Goal: Check status: Check status

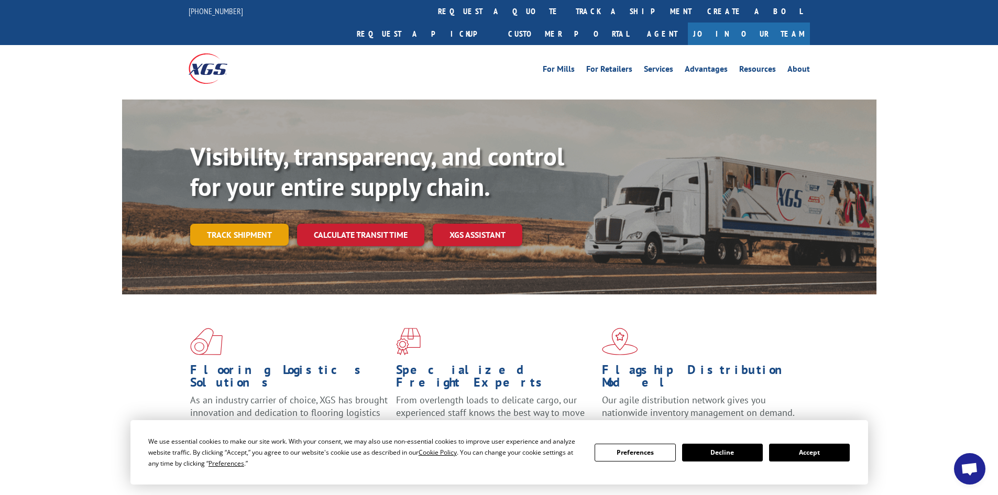
click at [222, 224] on link "Track shipment" at bounding box center [239, 235] width 98 height 22
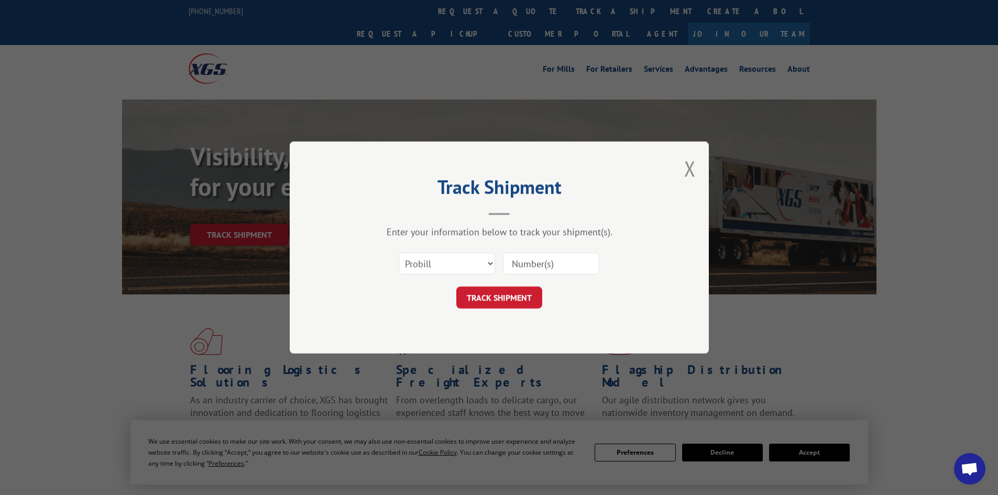
click at [526, 260] on input at bounding box center [551, 263] width 96 height 22
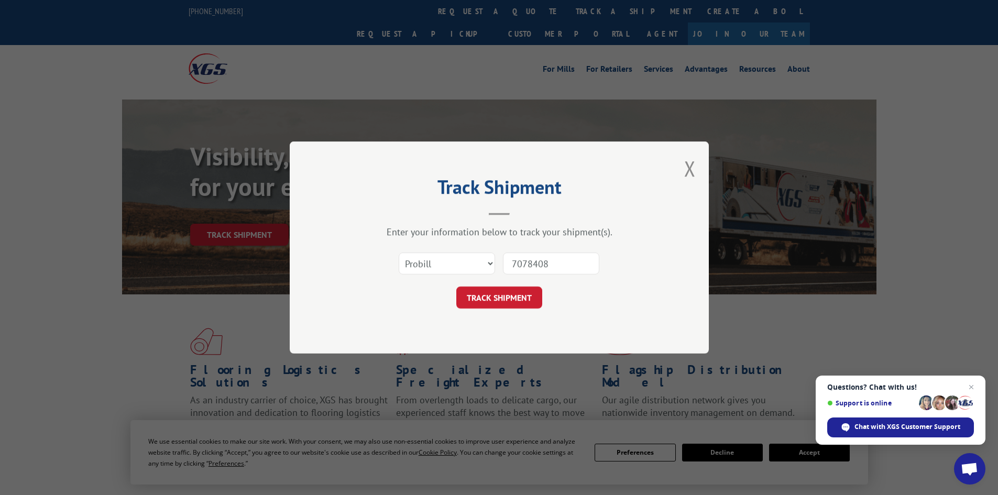
type input "7078408"
click at [456, 286] on button "TRACK SHIPMENT" at bounding box center [499, 297] width 86 height 22
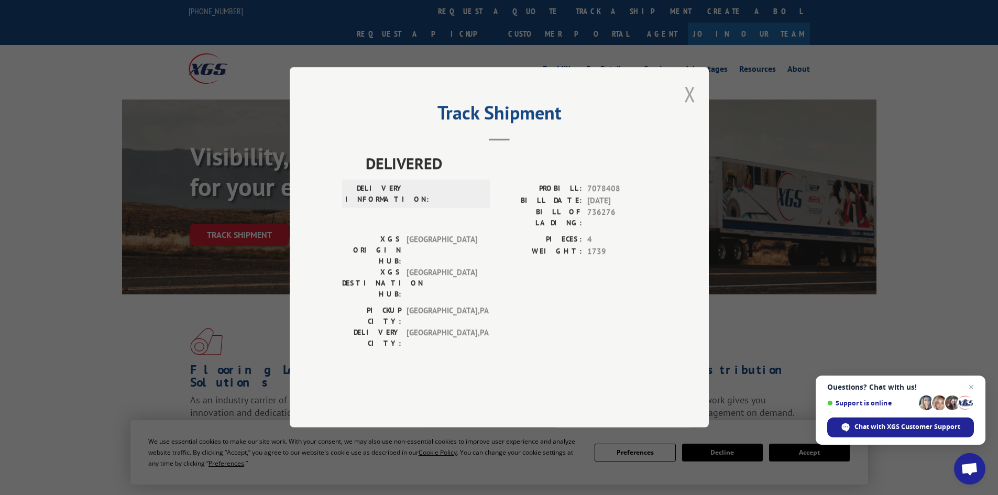
click at [688, 108] on button "Close modal" at bounding box center [690, 94] width 12 height 28
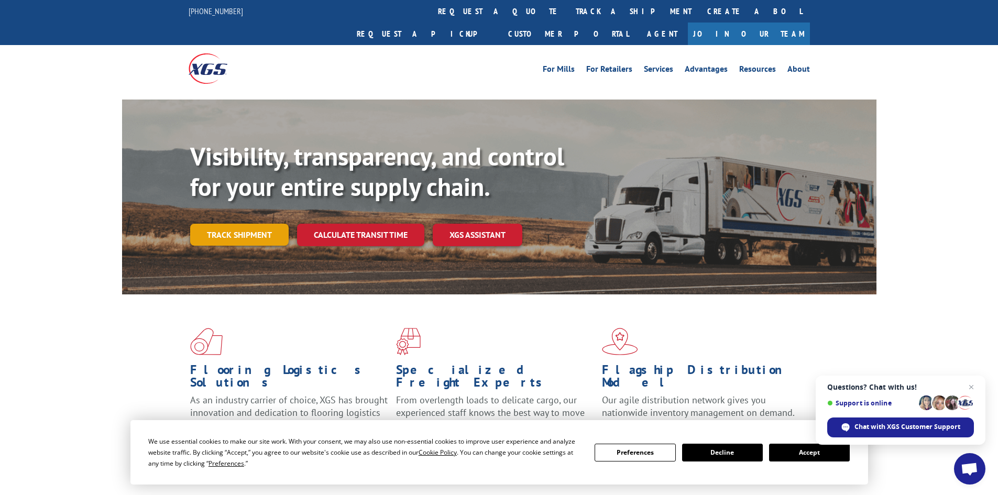
click at [258, 224] on link "Track shipment" at bounding box center [239, 235] width 98 height 22
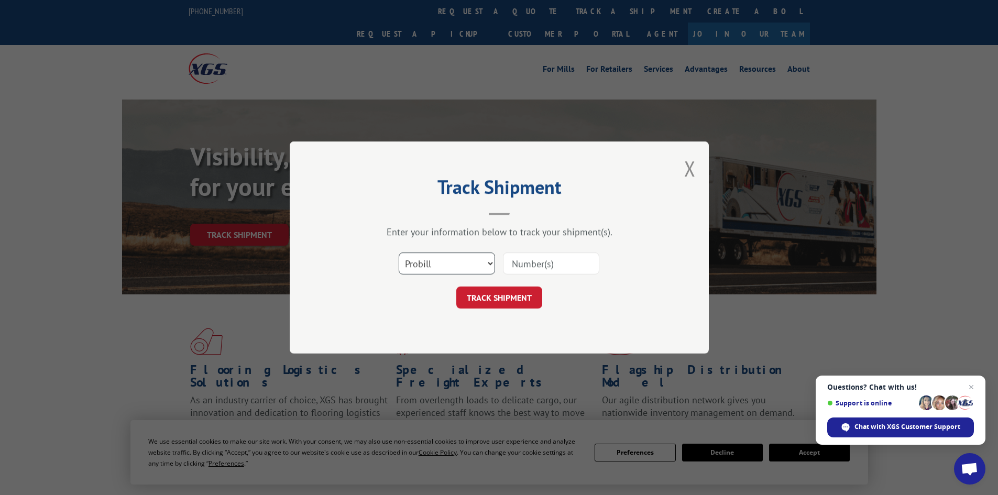
click at [475, 266] on select "Select category... Probill BOL PO" at bounding box center [447, 263] width 96 height 22
select select "bol"
click at [399, 252] on select "Select category... Probill BOL PO" at bounding box center [447, 263] width 96 height 22
click at [536, 263] on input at bounding box center [551, 263] width 96 height 22
type input "7078408"
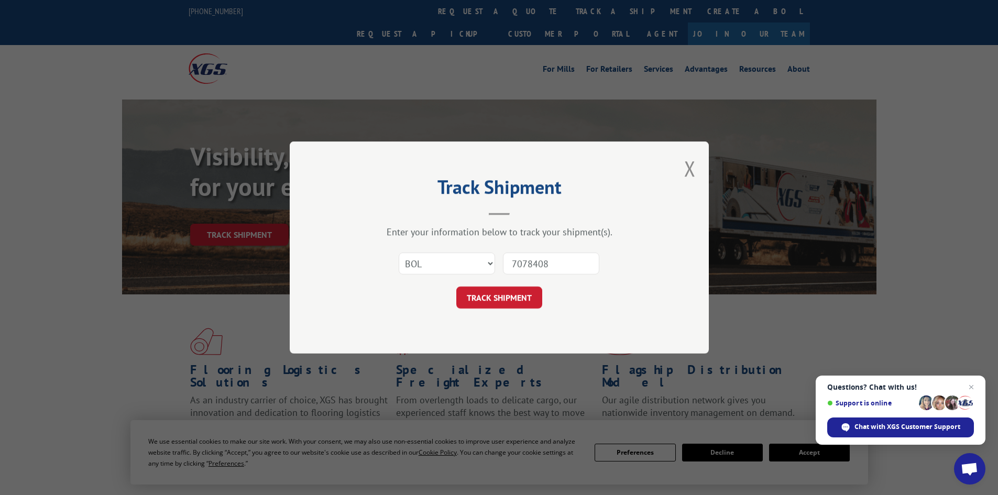
click at [456, 286] on button "TRACK SHIPMENT" at bounding box center [499, 297] width 86 height 22
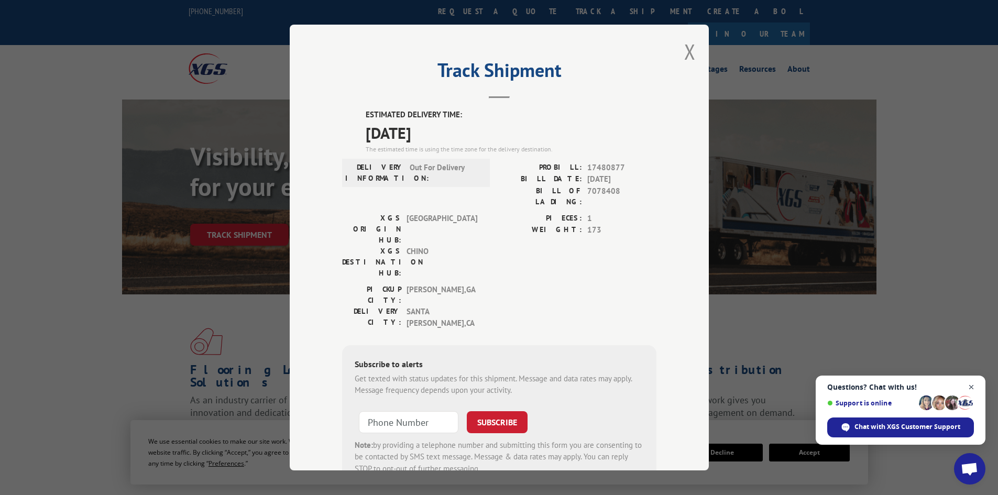
click at [972, 382] on span "Close chat" at bounding box center [971, 387] width 13 height 13
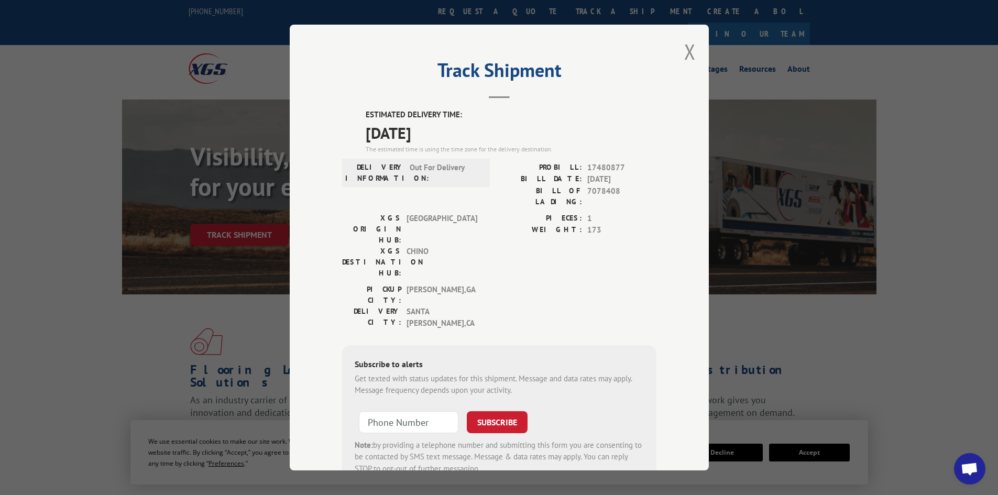
drag, startPoint x: 362, startPoint y: 112, endPoint x: 445, endPoint y: 135, distance: 85.8
click at [445, 135] on div "ESTIMATED DELIVERY TIME: [DATE] The estimated time is using the time zone for t…" at bounding box center [511, 131] width 291 height 45
copy div "ESTIMATED DELIVERY TIME: [DATE]"
click at [688, 52] on button "Close modal" at bounding box center [690, 52] width 12 height 28
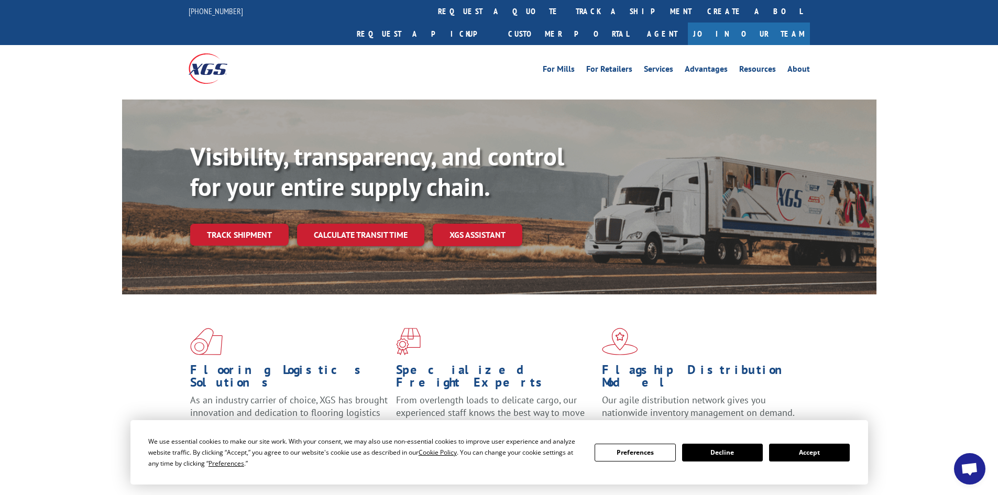
click at [810, 456] on button "Accept" at bounding box center [809, 453] width 81 height 18
